Goal: Use online tool/utility: Use online tool/utility

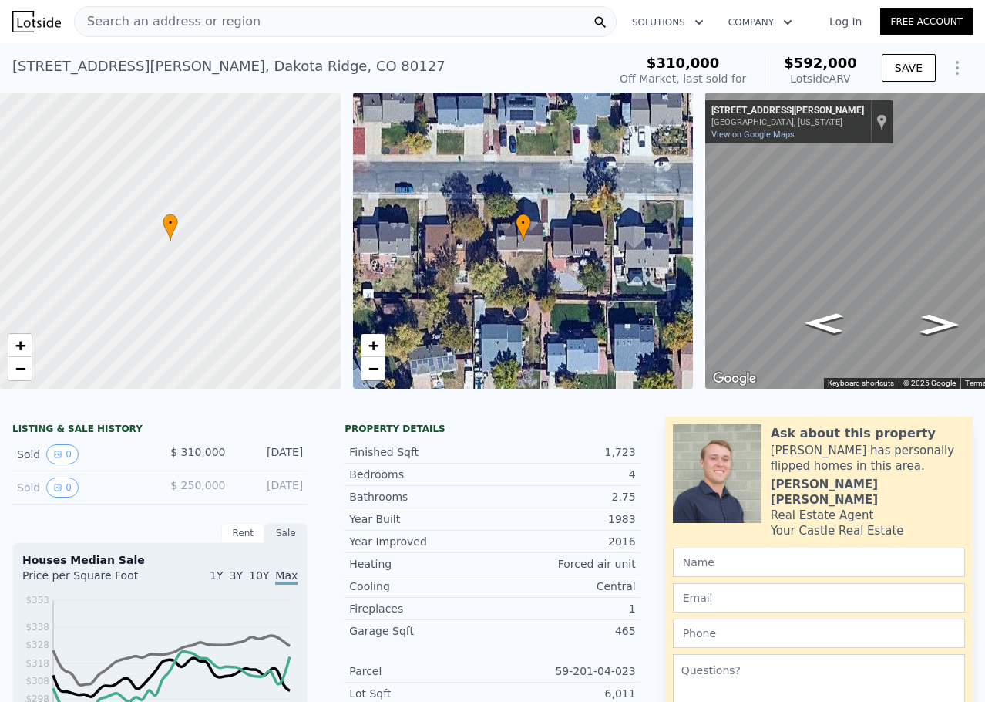
click at [303, 22] on div "Search an address or region" at bounding box center [345, 21] width 543 height 31
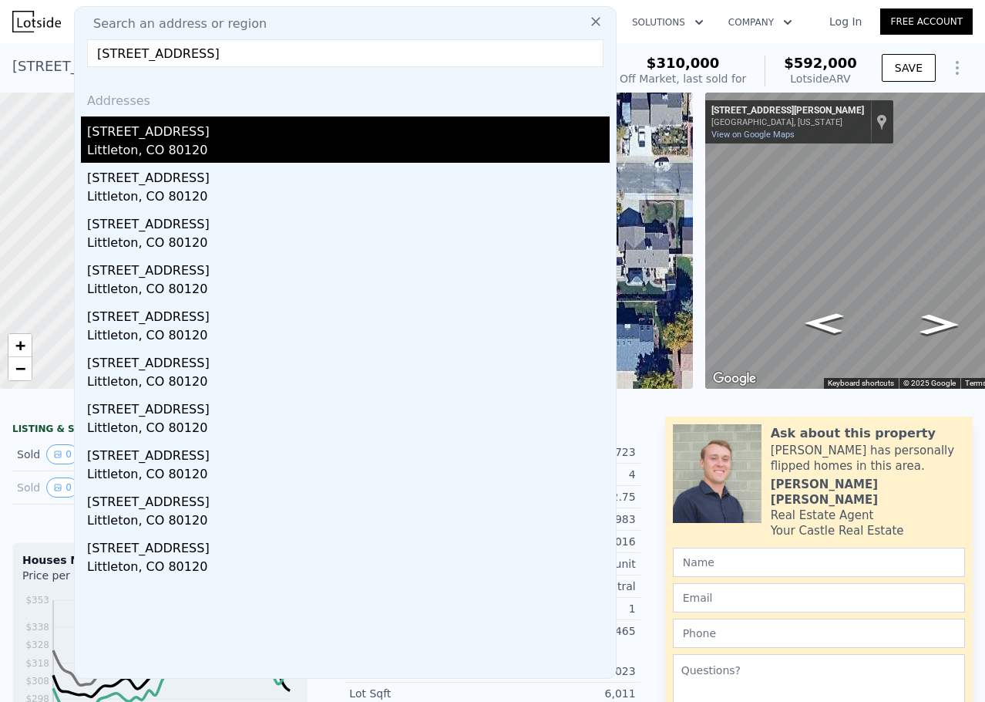
type input "773 W Longview Ave, Littleton, CO 80120"
click at [170, 137] on div "773 W Longview Ave" at bounding box center [348, 128] width 523 height 25
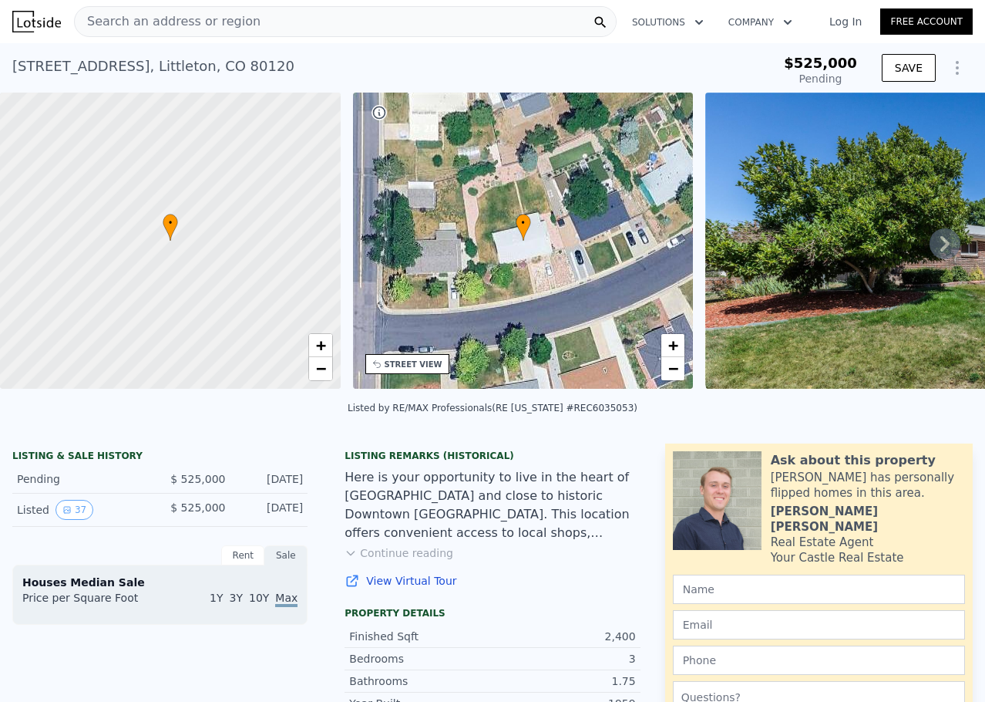
type input "-$ 561,584"
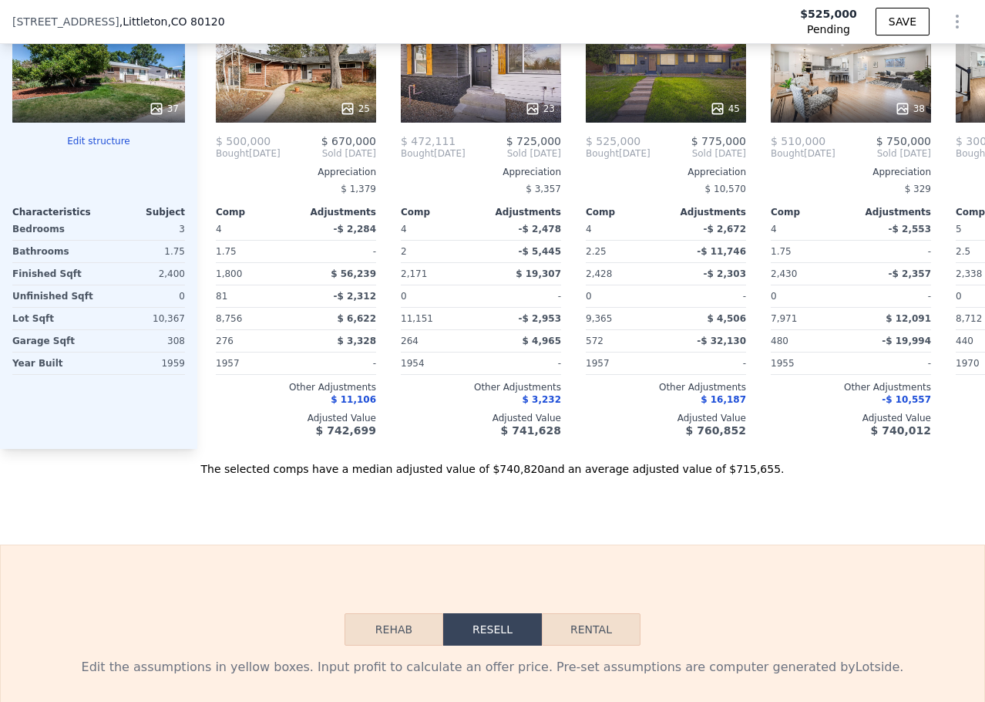
type input "$ 724,000"
type input "$ 115,117"
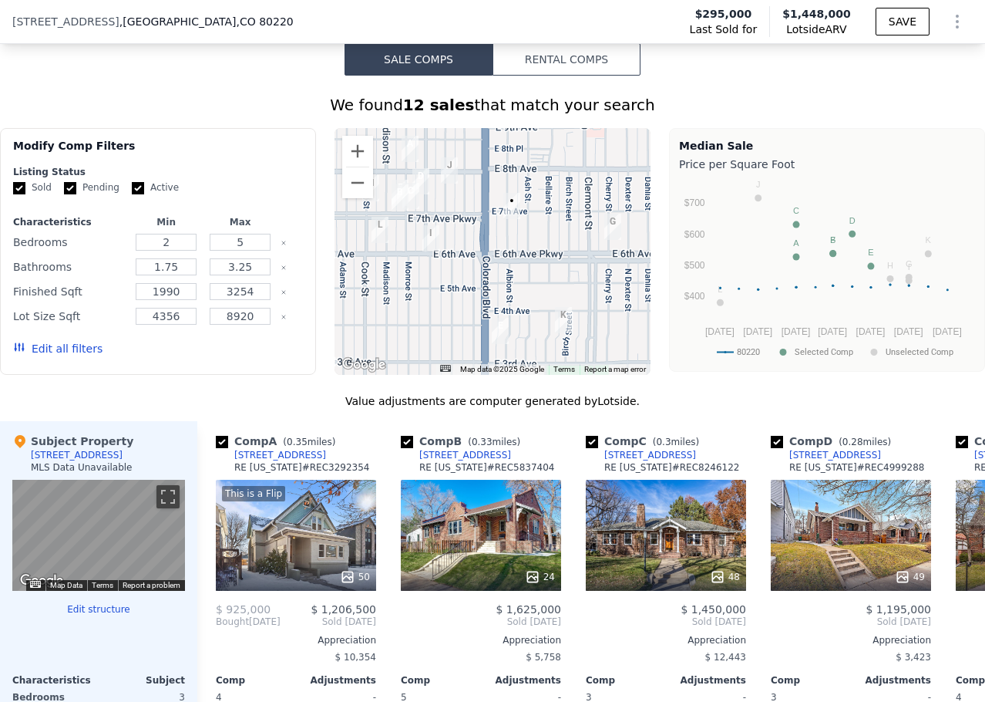
scroll to position [1258, 0]
